Goal: Check status: Check status

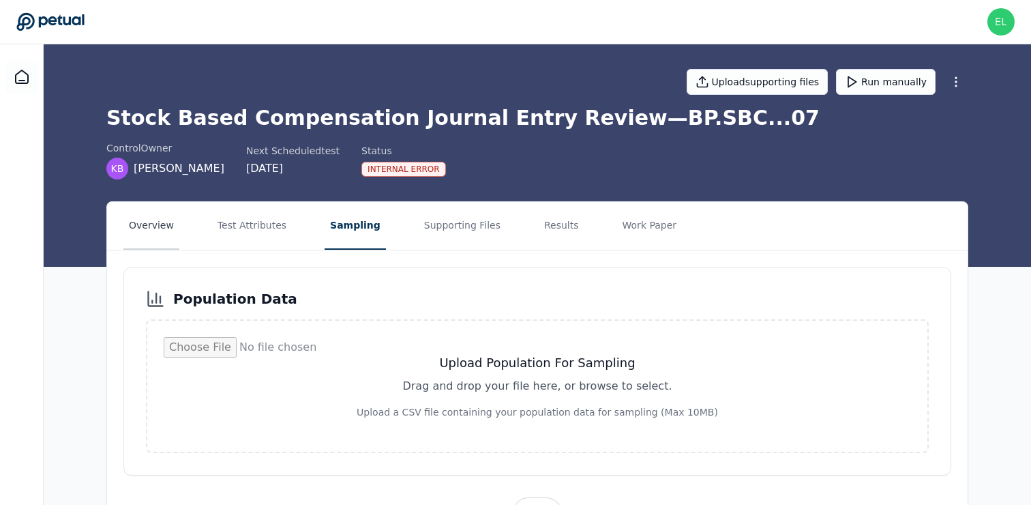
click at [136, 234] on button "Overview" at bounding box center [151, 226] width 56 height 48
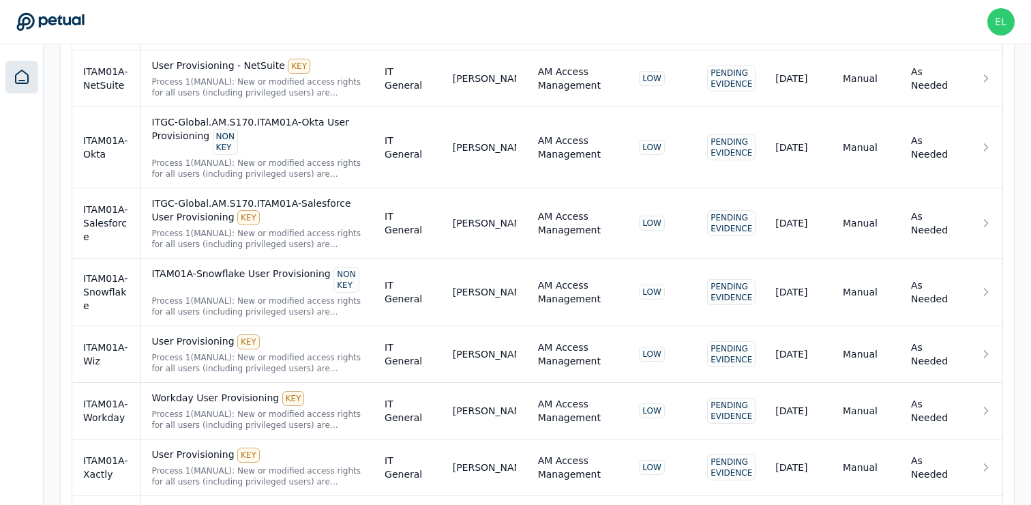
scroll to position [1161, 0]
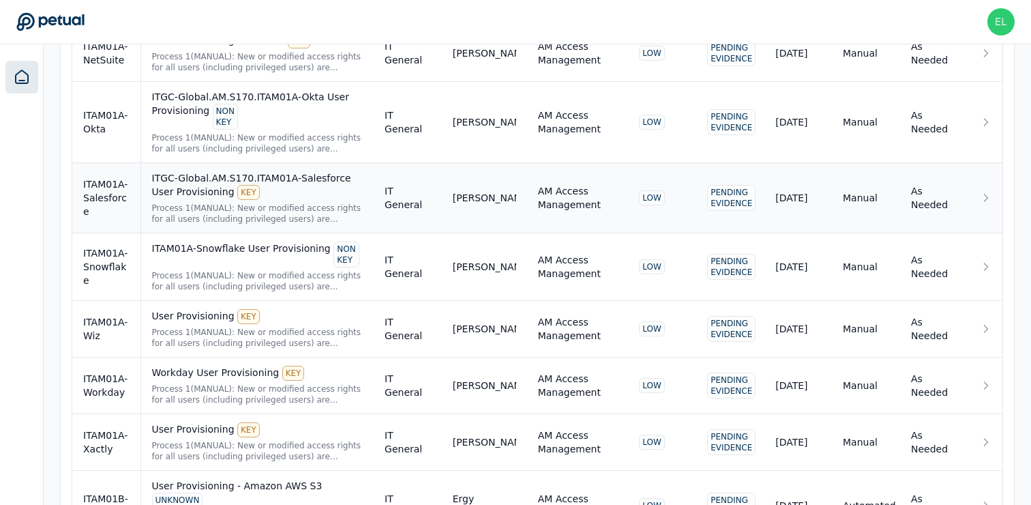
click at [252, 203] on div "Process 1(MANUAL): New or modified access rights for all users (including privi…" at bounding box center [257, 214] width 211 height 22
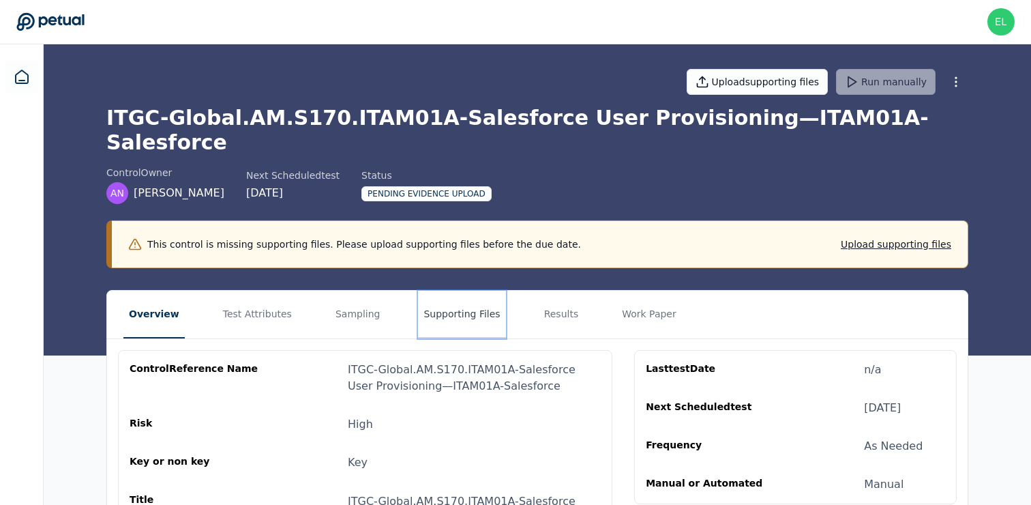
click at [467, 295] on button "Supporting Files" at bounding box center [461, 314] width 87 height 48
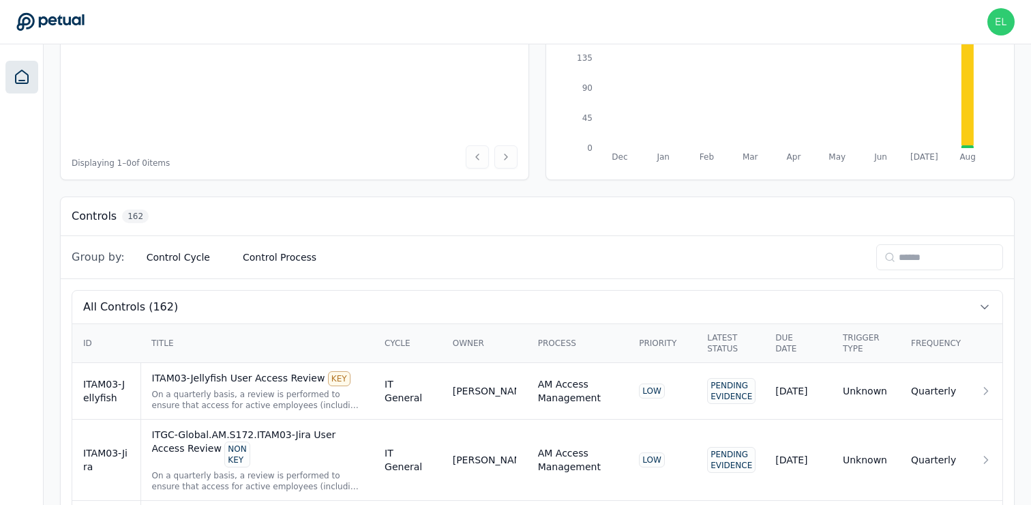
scroll to position [235, 0]
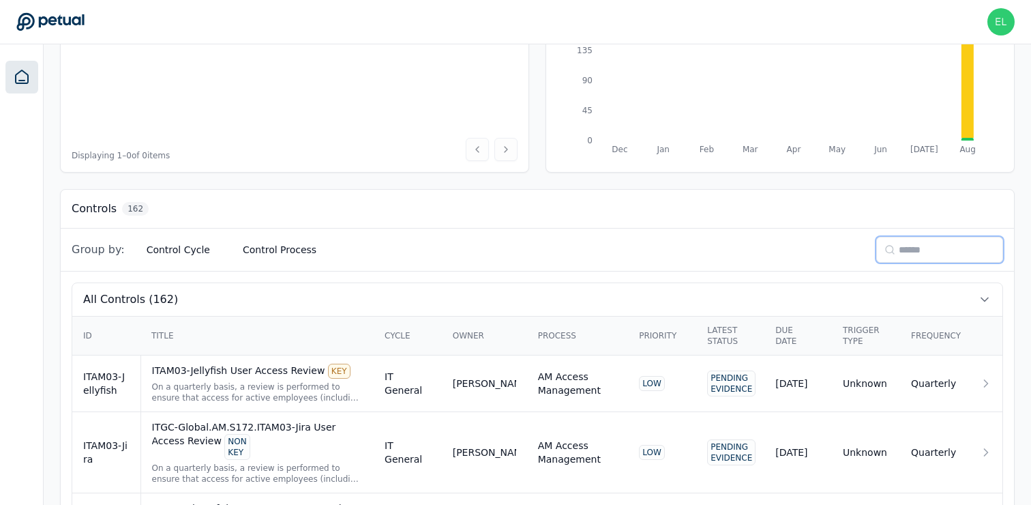
click at [876, 241] on input at bounding box center [939, 250] width 127 height 26
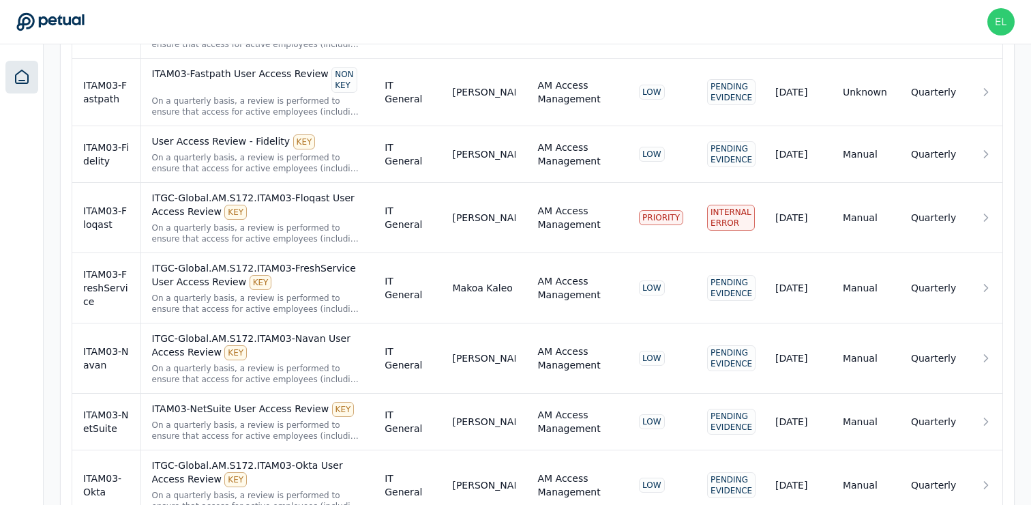
scroll to position [1062, 0]
type input "******"
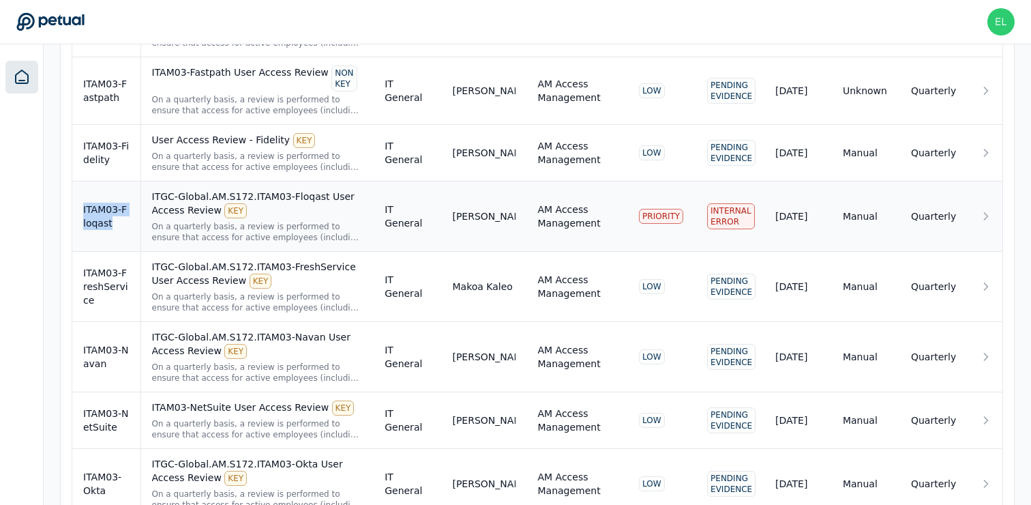
click at [312, 227] on div "On a quarterly basis, a review is performed to ensure that access for active em…" at bounding box center [257, 232] width 211 height 22
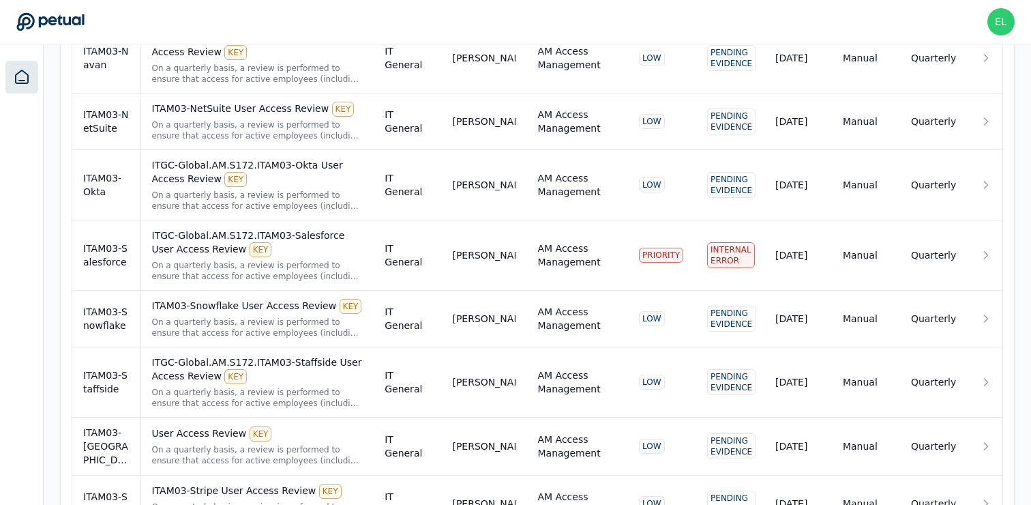
scroll to position [1366, 0]
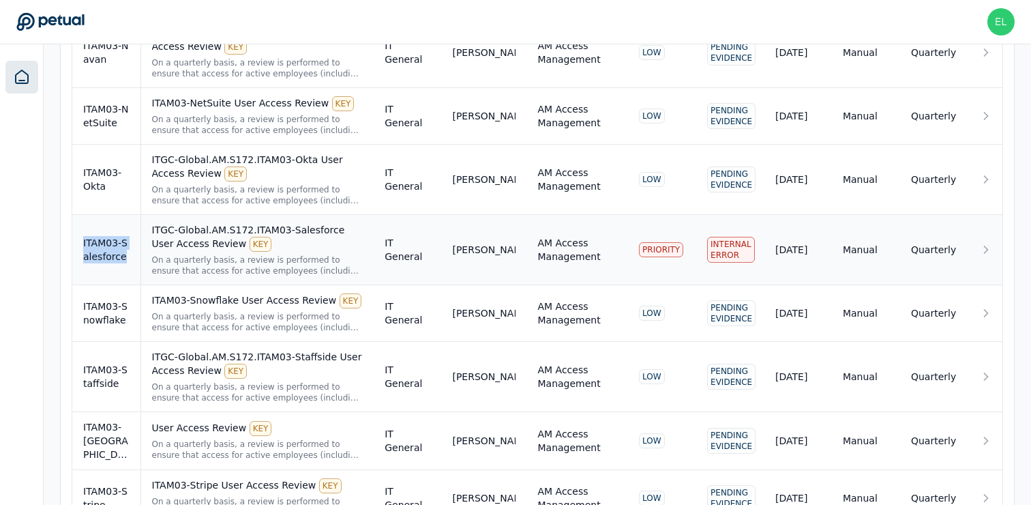
click at [323, 248] on div "ITGC-Global.AM.S172.ITAM03-Salesforce User Access Review KEY" at bounding box center [257, 237] width 211 height 29
click at [241, 233] on div "ITGC-Global.AM.S172.ITAM03-Salesforce User Access Review KEY" at bounding box center [257, 237] width 211 height 29
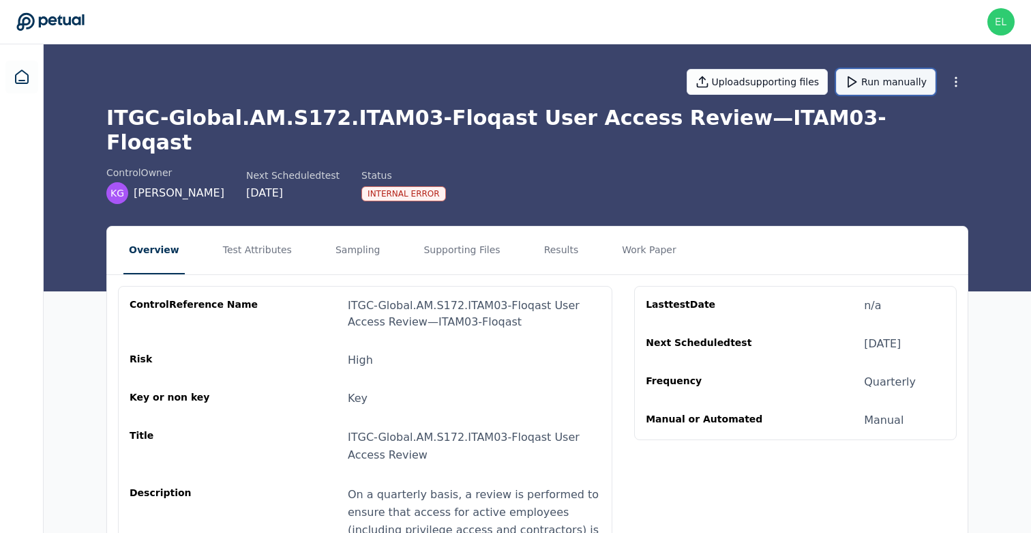
click at [897, 81] on button "Run manually" at bounding box center [886, 82] width 100 height 26
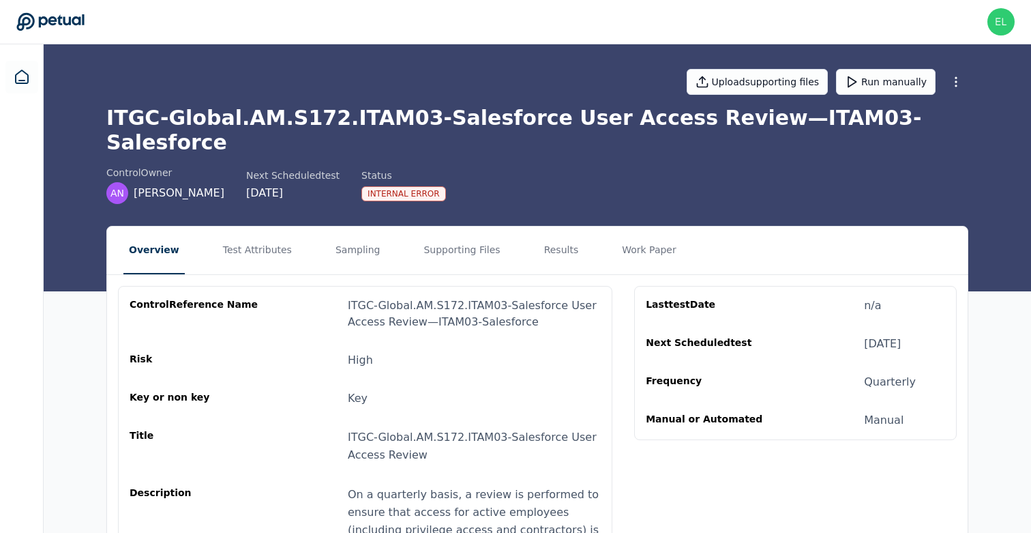
click at [880, 95] on div "Upload supporting files Run manually" at bounding box center [537, 82] width 862 height 48
click at [882, 83] on button "Run manually" at bounding box center [886, 82] width 100 height 26
click at [616, 226] on button "Work Paper" at bounding box center [648, 250] width 65 height 48
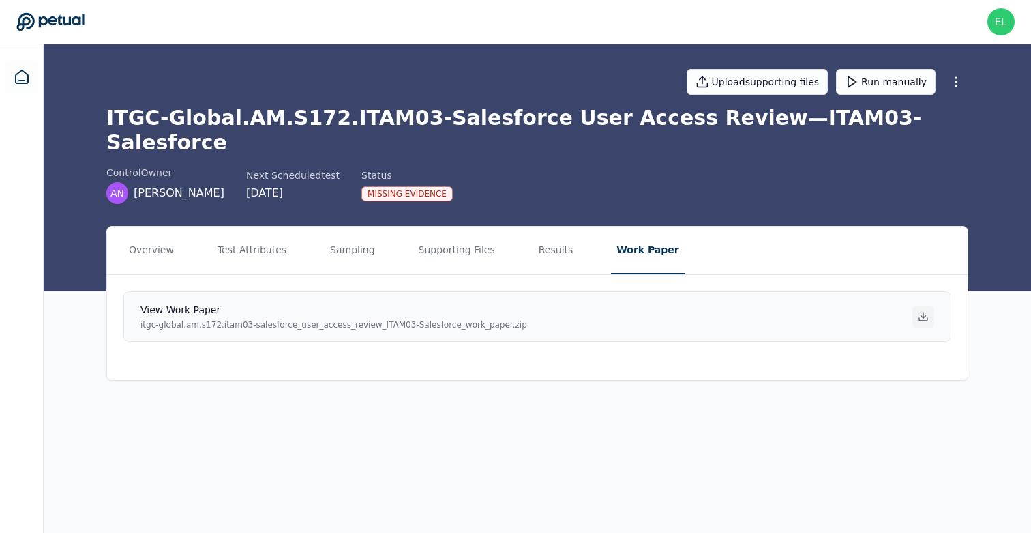
click at [927, 311] on icon at bounding box center [923, 316] width 11 height 11
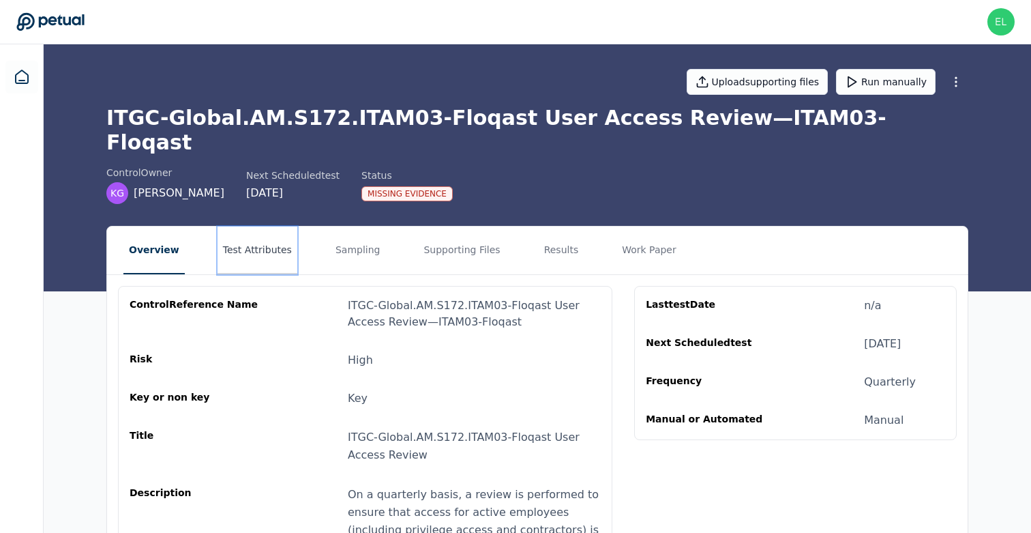
click at [242, 226] on button "Test Attributes" at bounding box center [258, 250] width 80 height 48
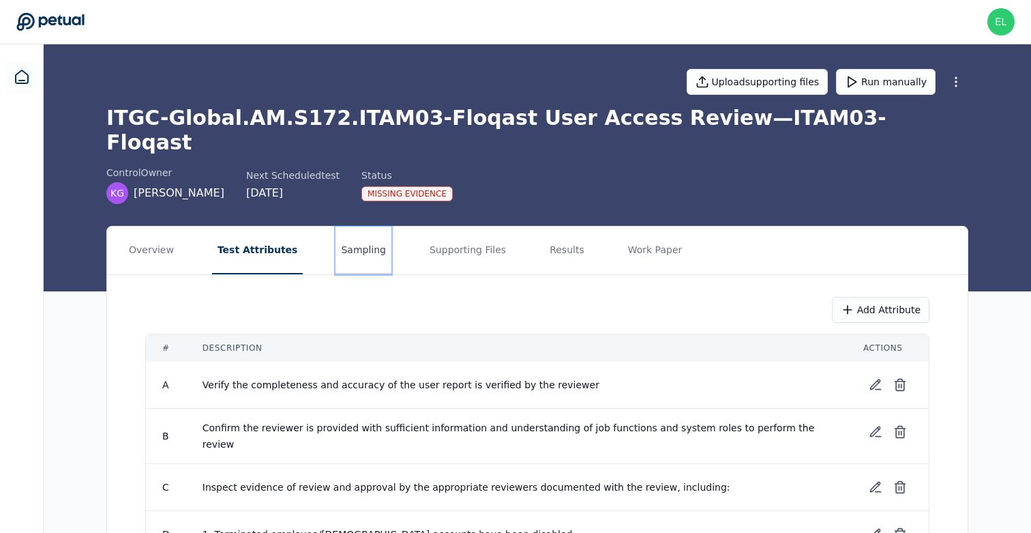
click at [335, 237] on button "Sampling" at bounding box center [363, 250] width 56 height 48
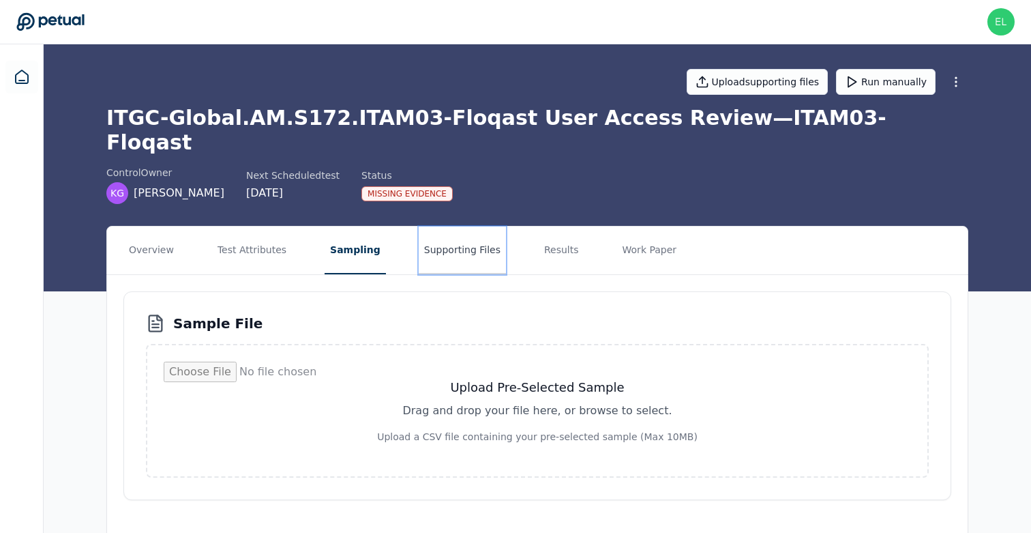
click at [445, 226] on button "Supporting Files" at bounding box center [462, 250] width 87 height 48
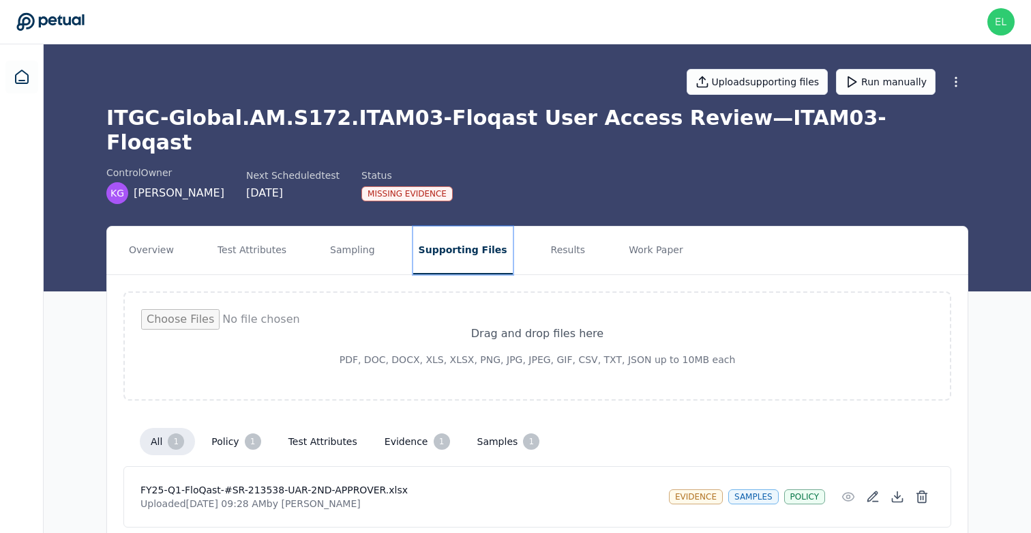
scroll to position [31, 0]
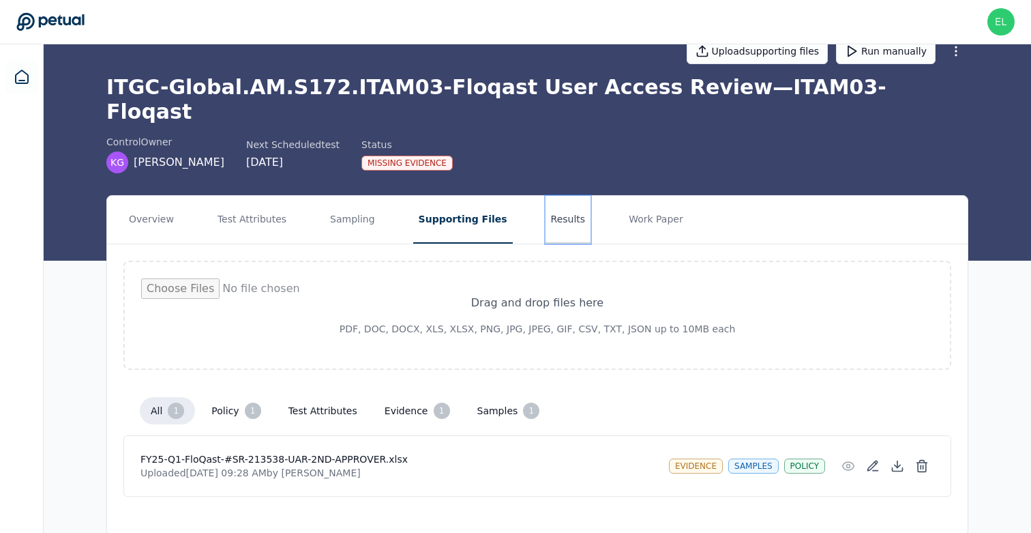
click at [550, 196] on button "Results" at bounding box center [569, 220] width 46 height 48
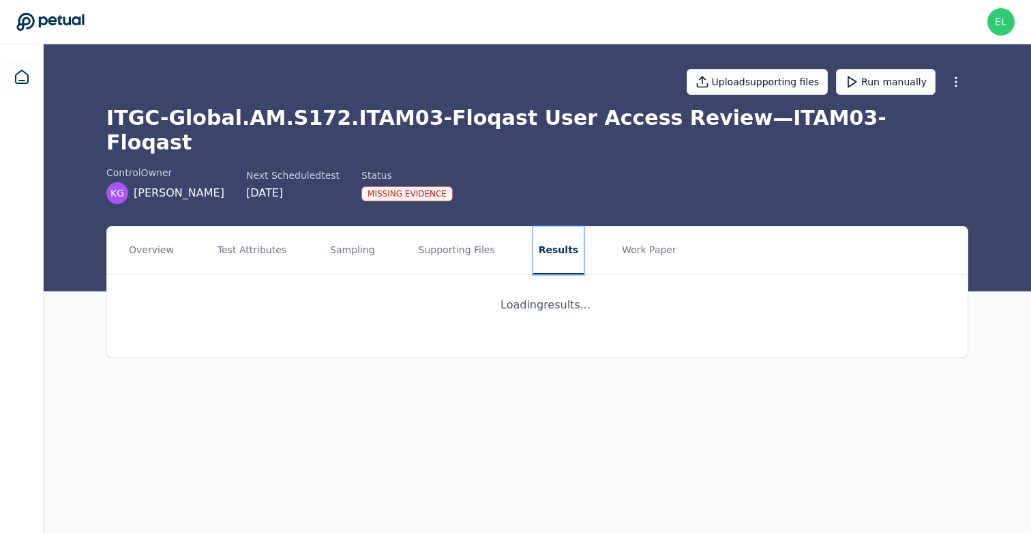
scroll to position [0, 0]
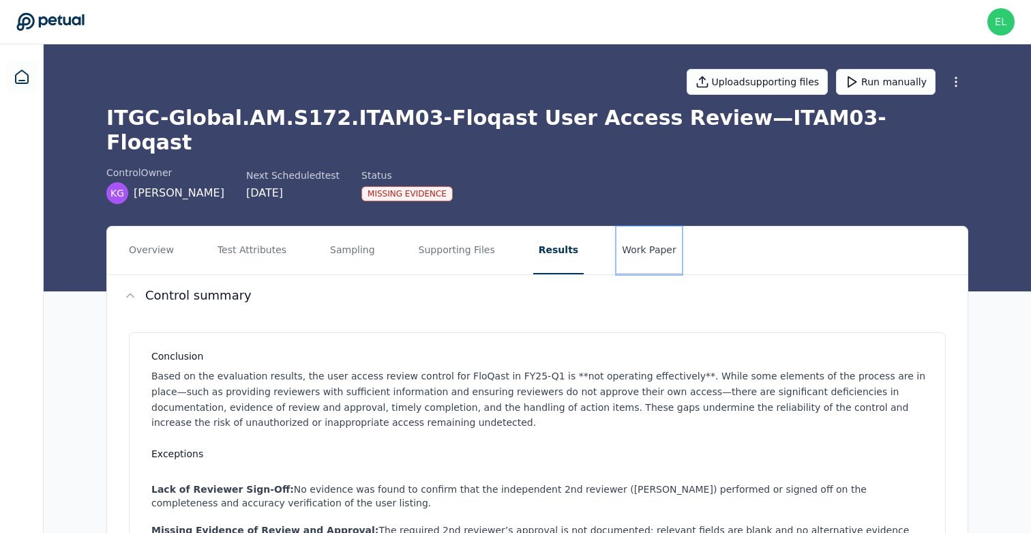
click at [635, 231] on button "Work Paper" at bounding box center [648, 250] width 65 height 48
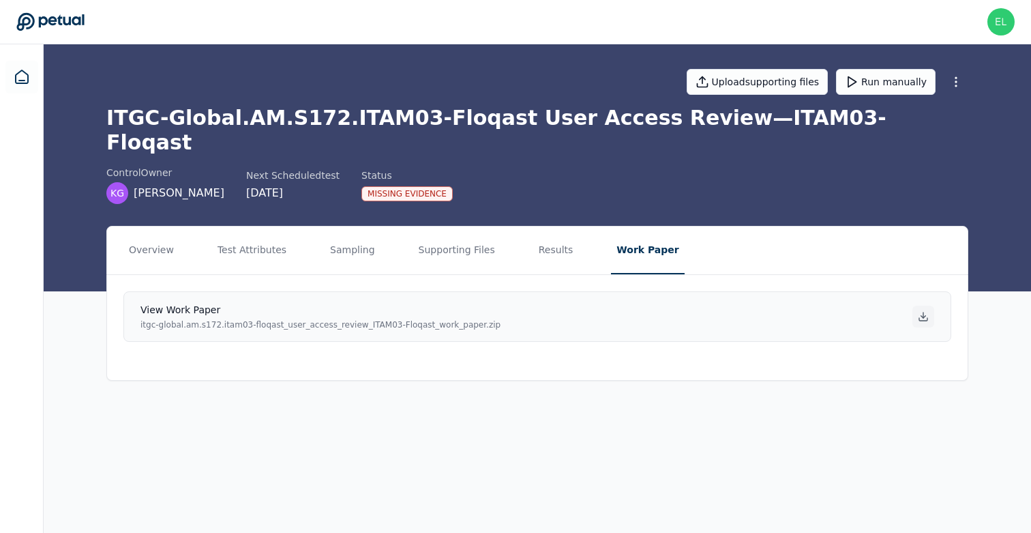
click at [925, 311] on icon at bounding box center [923, 316] width 11 height 11
